Goal: Task Accomplishment & Management: Complete application form

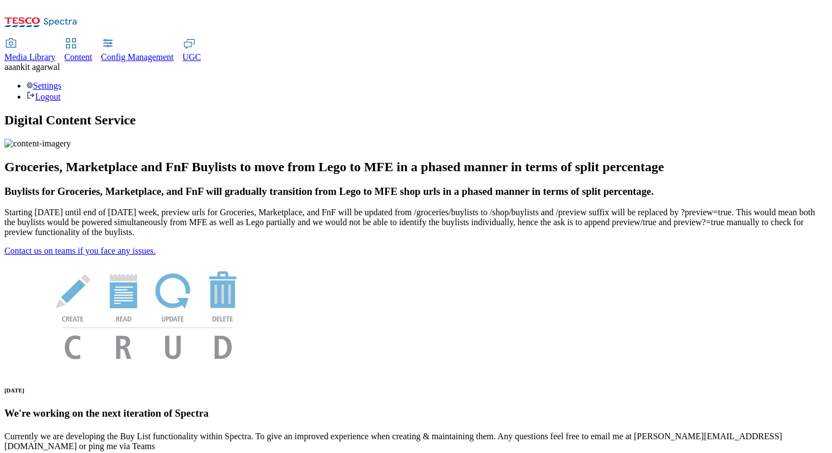
click at [60, 62] on span "[PERSON_NAME]" at bounding box center [36, 66] width 48 height 9
click at [792, 81] on div "Settings Logout" at bounding box center [415, 91] width 823 height 21
click at [62, 81] on link "Settings" at bounding box center [43, 85] width 35 height 9
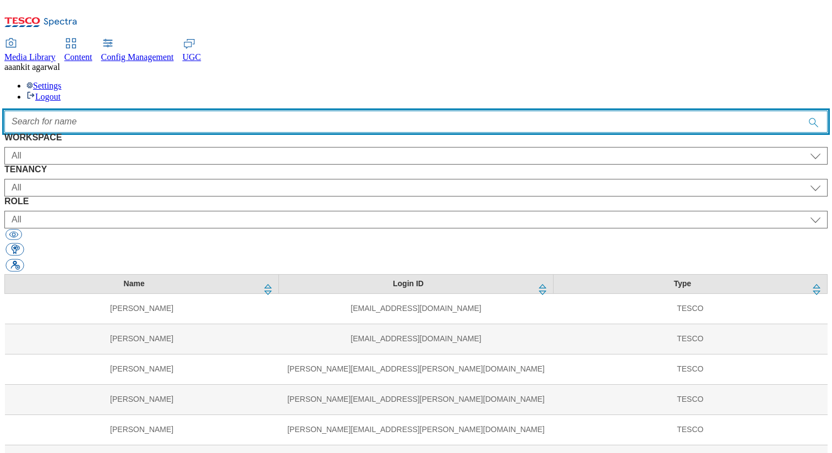
click at [422, 111] on input "Accessible label text" at bounding box center [415, 122] width 823 height 22
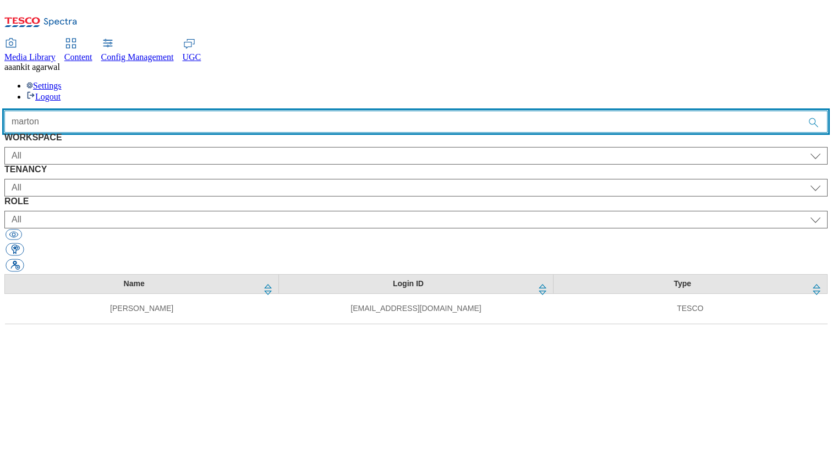
click at [319, 111] on input "marton" at bounding box center [415, 122] width 823 height 22
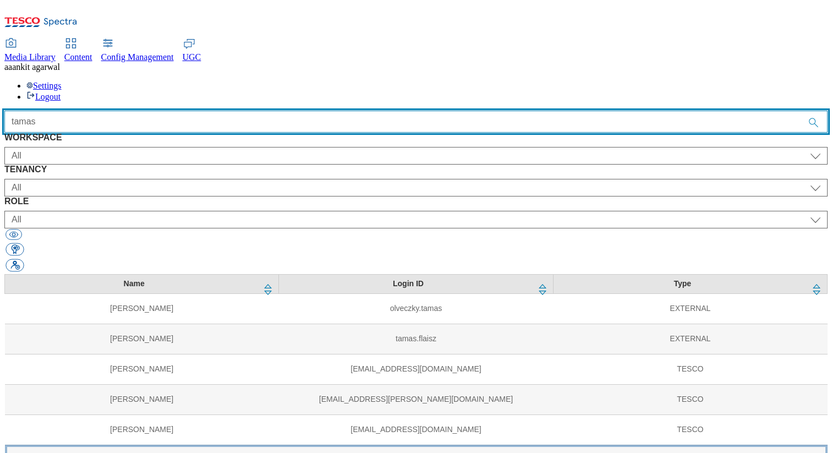
type input "tamas"
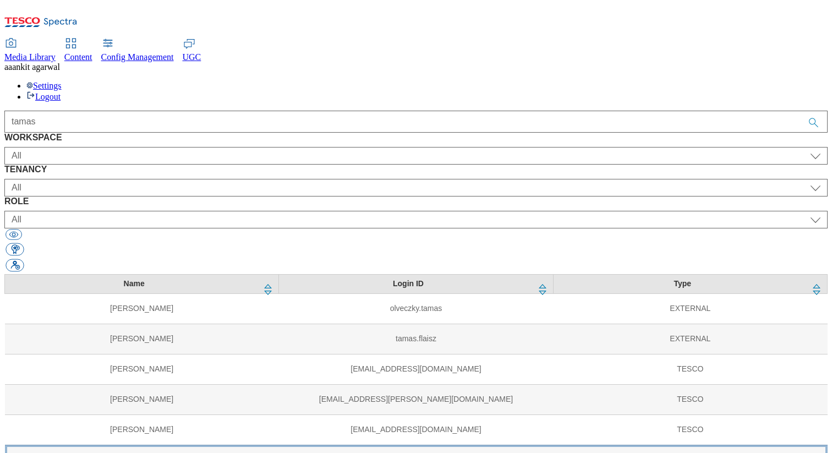
click at [244, 445] on td "[PERSON_NAME]" at bounding box center [142, 460] width 274 height 30
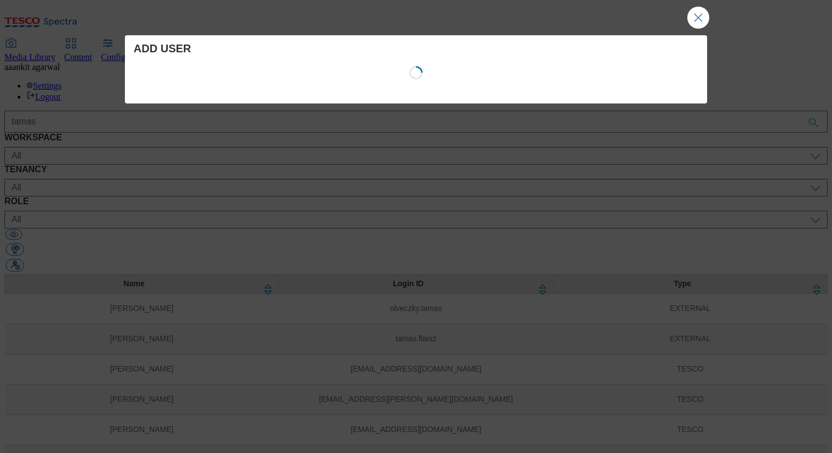
select select "Media"
select select "flare-email-mktg"
select select "content_designer"
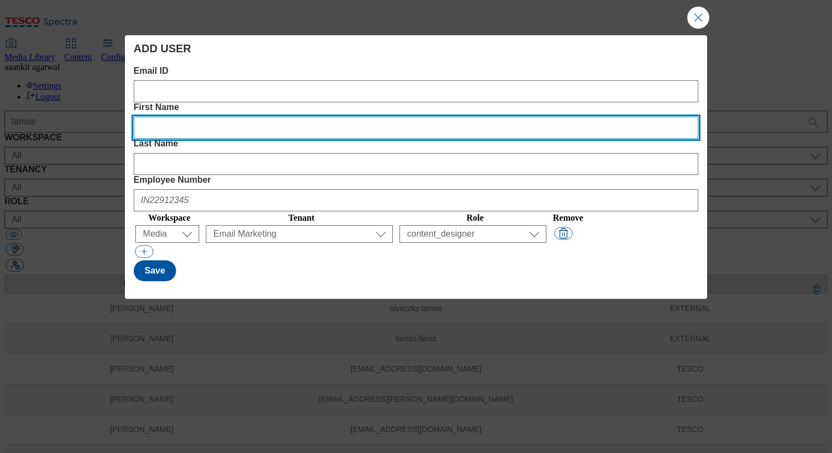
click at [309, 117] on Name "First Name" at bounding box center [416, 128] width 565 height 22
paste Name "Marton"
type Name "Marton"
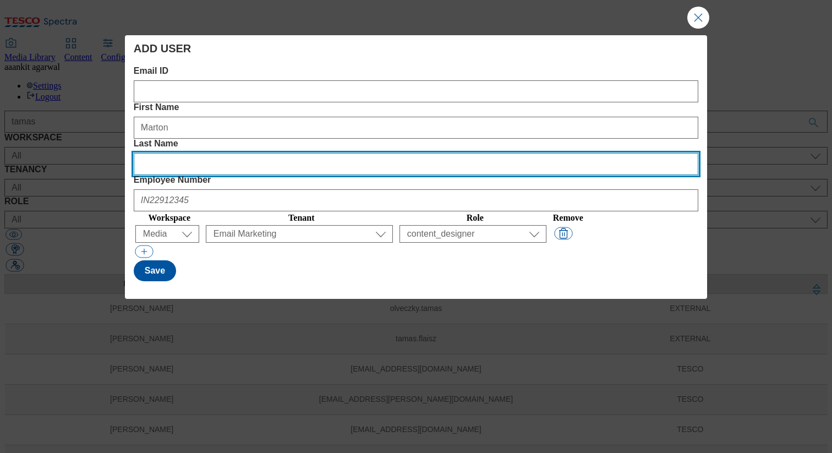
click at [456, 153] on Name "Last Name" at bounding box center [416, 164] width 565 height 22
paste Name "Koczor"
type Name "Koczor"
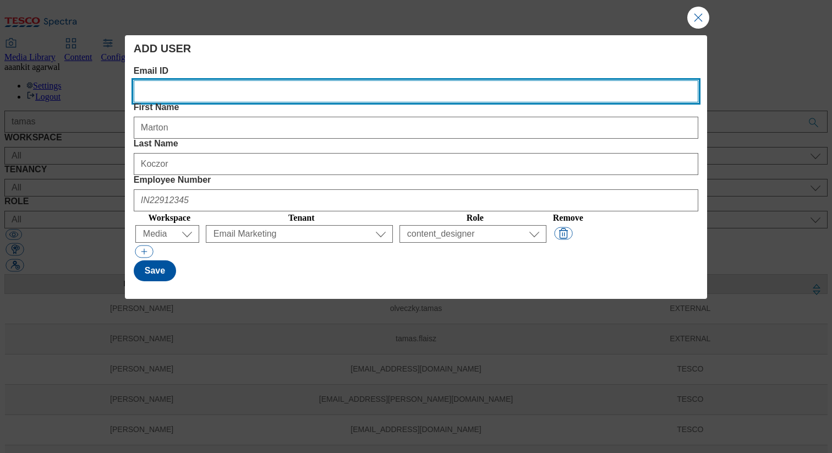
click at [237, 97] on ID "Email ID" at bounding box center [416, 91] width 565 height 22
paste ID "[EMAIL_ADDRESS][DOMAIN_NAME]"
type ID "[EMAIL_ADDRESS][DOMAIN_NAME]"
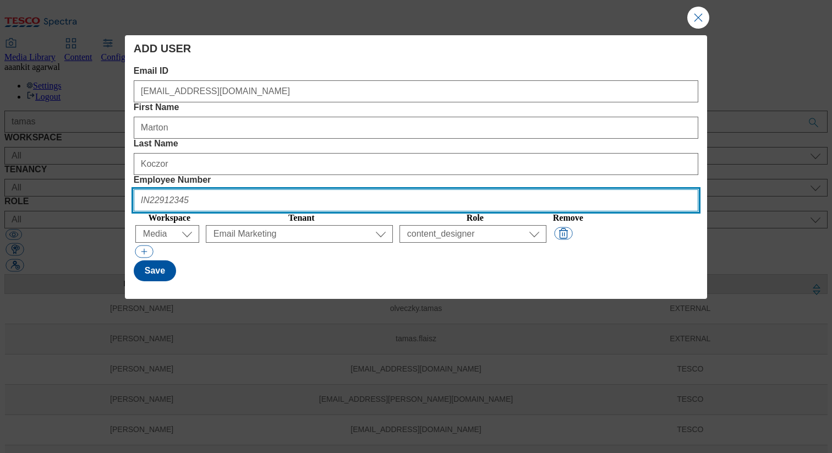
click at [595, 189] on Number "Employee Number" at bounding box center [416, 200] width 565 height 22
paste Number "HU901272"
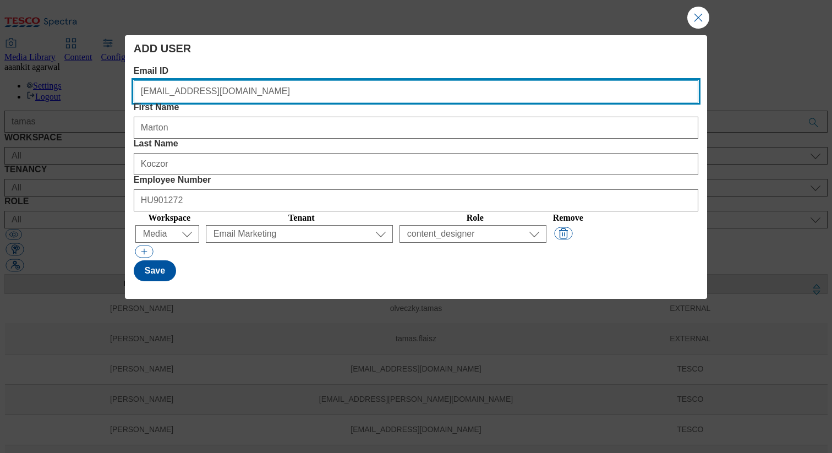
click at [139, 91] on ID "[EMAIL_ADDRESS][DOMAIN_NAME]" at bounding box center [416, 91] width 565 height 22
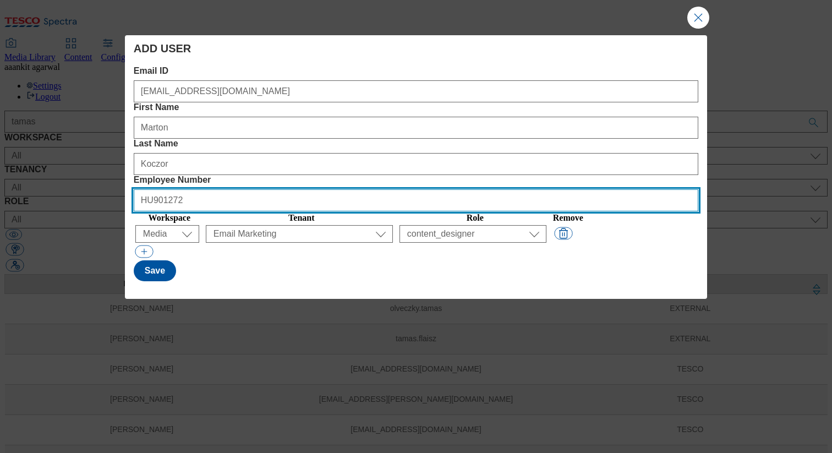
click at [566, 189] on Number "HU901272" at bounding box center [416, 200] width 565 height 22
click at [642, 189] on Number "HU901272" at bounding box center [416, 200] width 565 height 22
type Number "HU901272"
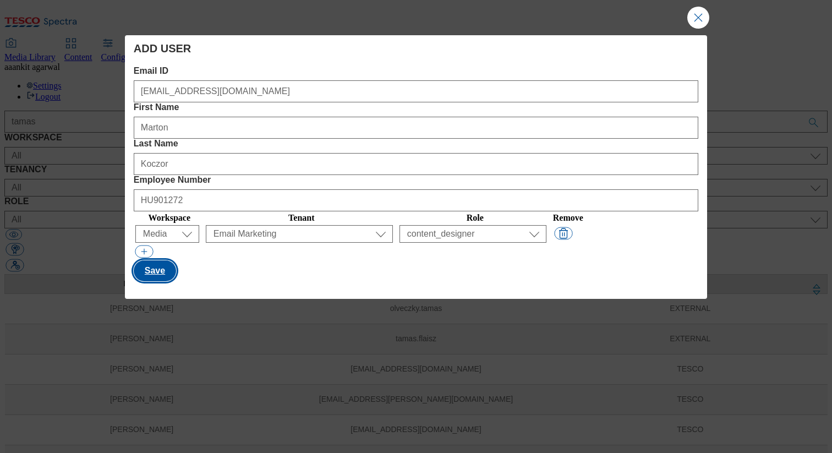
click at [163, 260] on button "Save" at bounding box center [155, 270] width 42 height 21
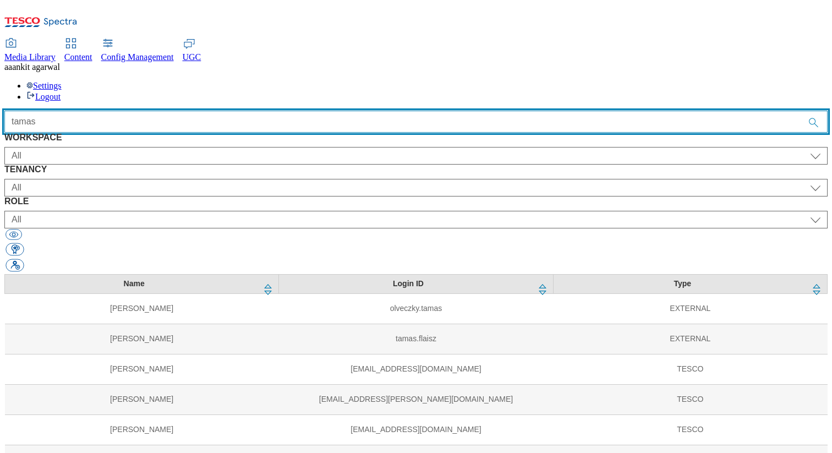
click at [482, 111] on input "tamas" at bounding box center [415, 122] width 823 height 22
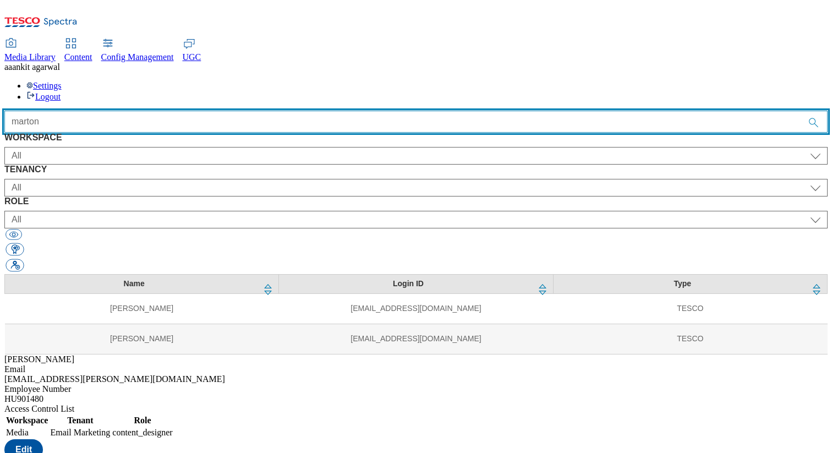
type input "marton"
